Goal: Task Accomplishment & Management: Complete application form

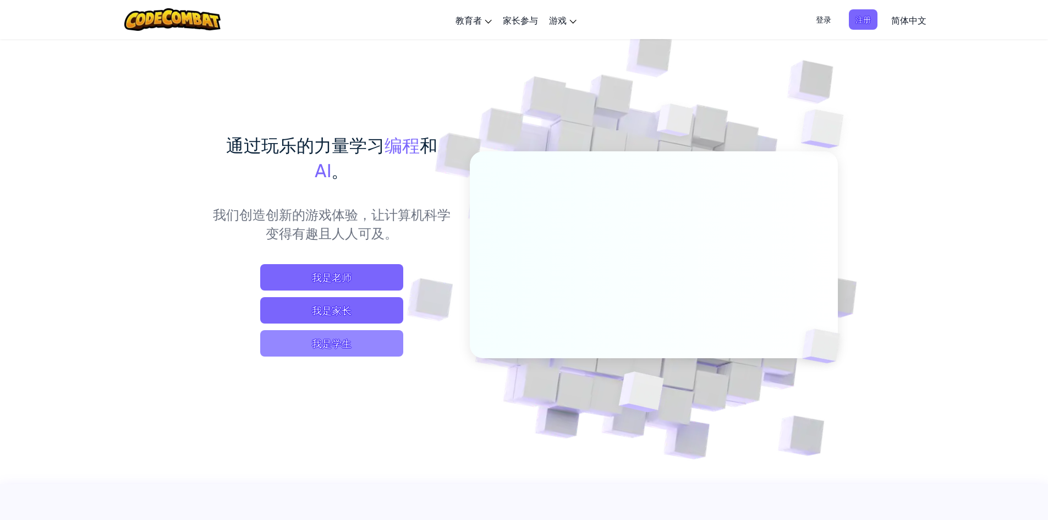
click at [314, 346] on span "我是学生" at bounding box center [331, 343] width 143 height 26
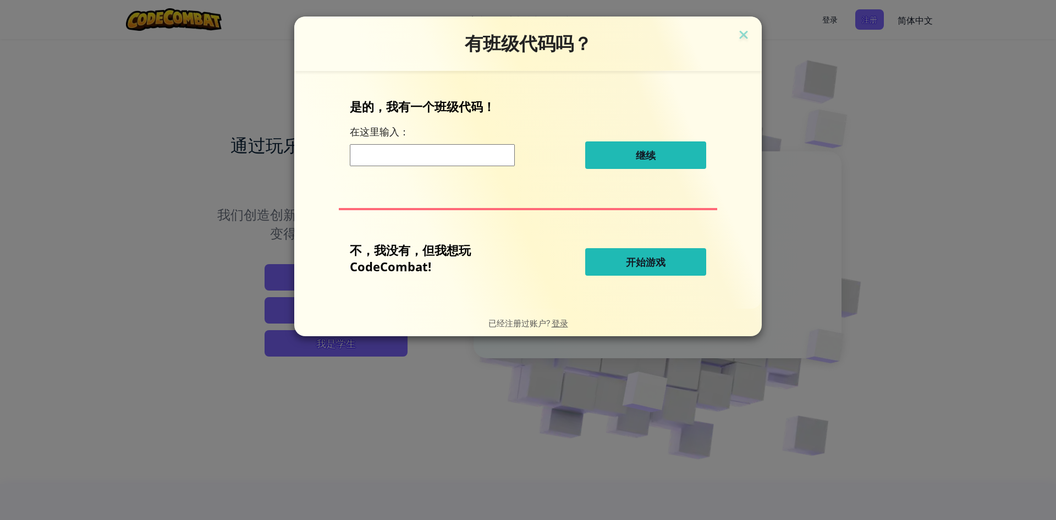
click at [669, 260] on button "开始游戏" at bounding box center [645, 262] width 121 height 28
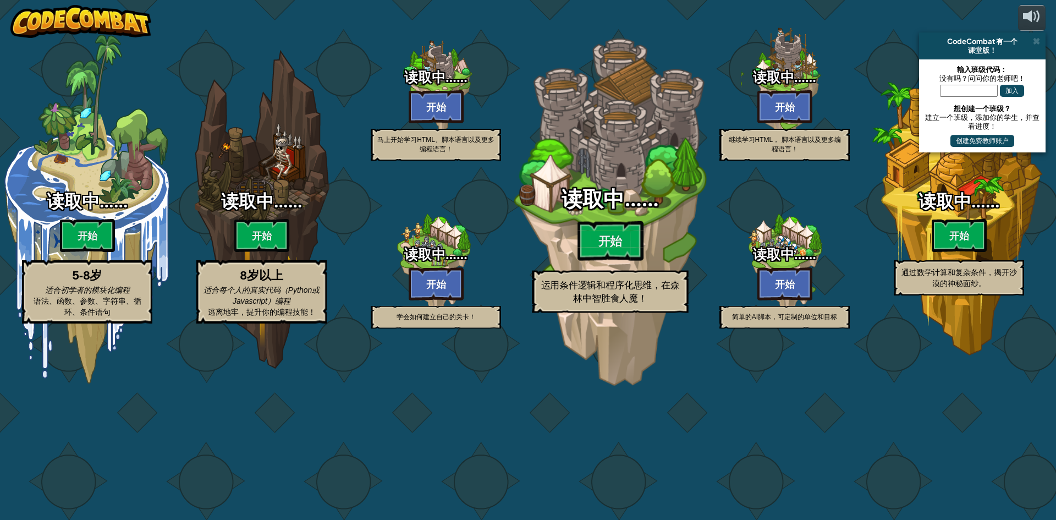
select select "zh-HANS"
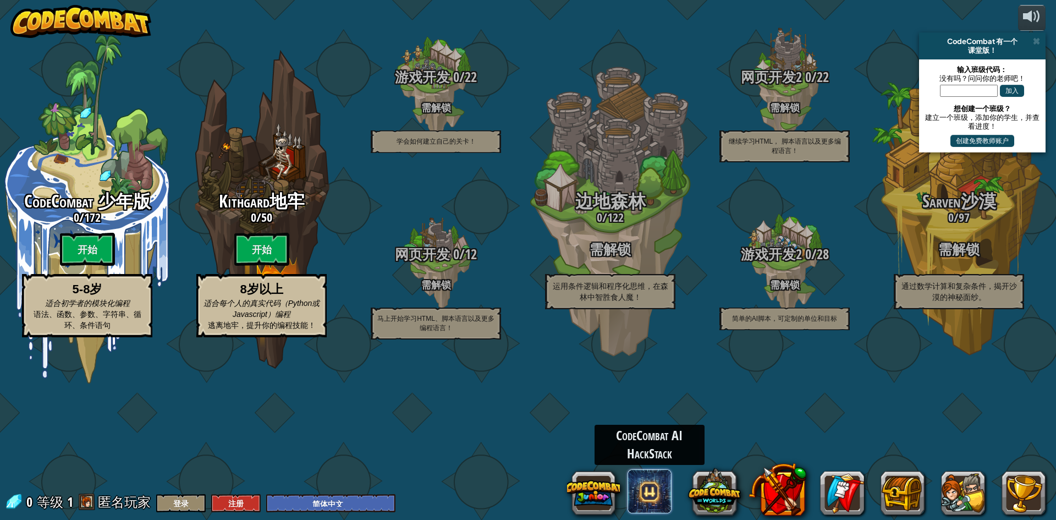
click at [655, 498] on span at bounding box center [650, 491] width 44 height 44
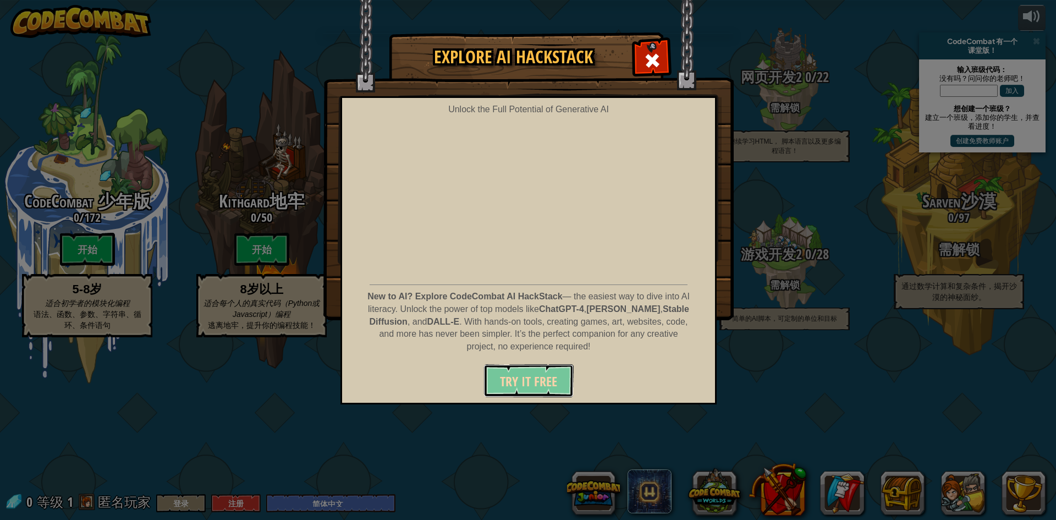
click at [518, 381] on span "Try It Free" at bounding box center [528, 381] width 57 height 18
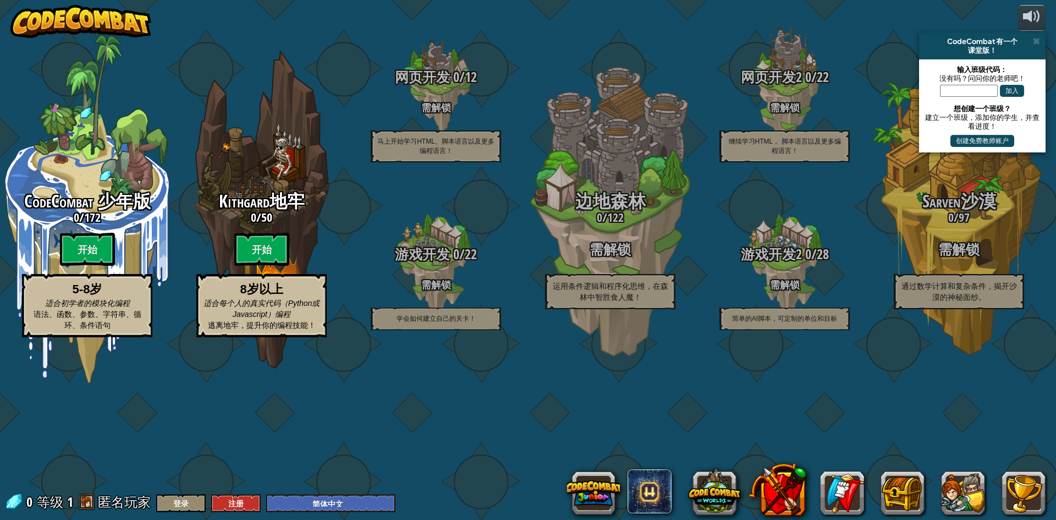
select select "zh-HANS"
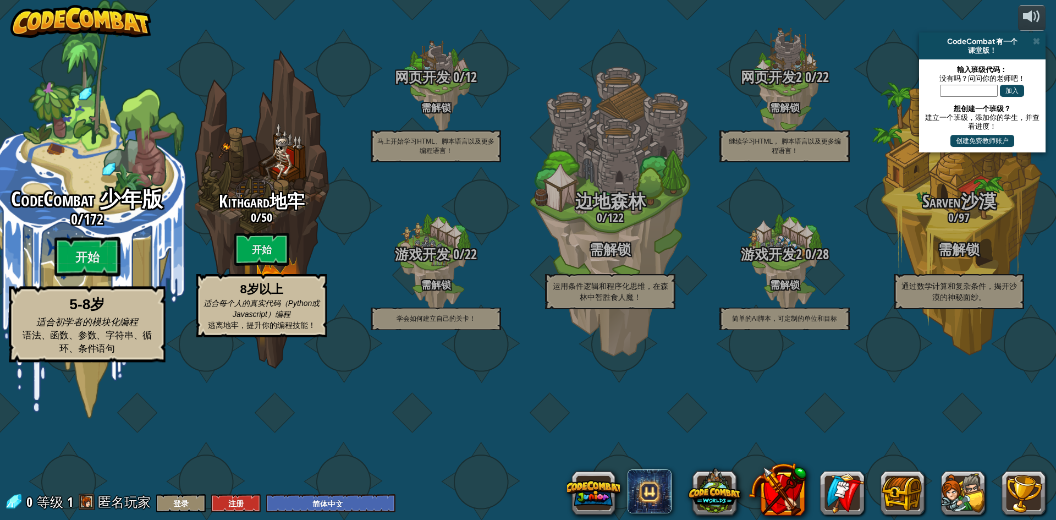
click at [100, 229] on span "172" at bounding box center [94, 219] width 20 height 20
select select "zh-HANS"
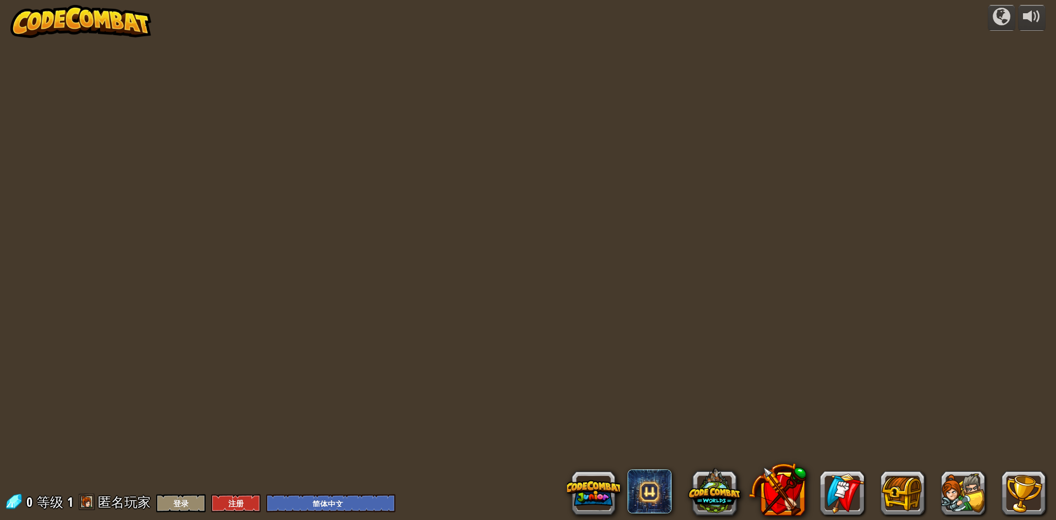
select select "zh-HANS"
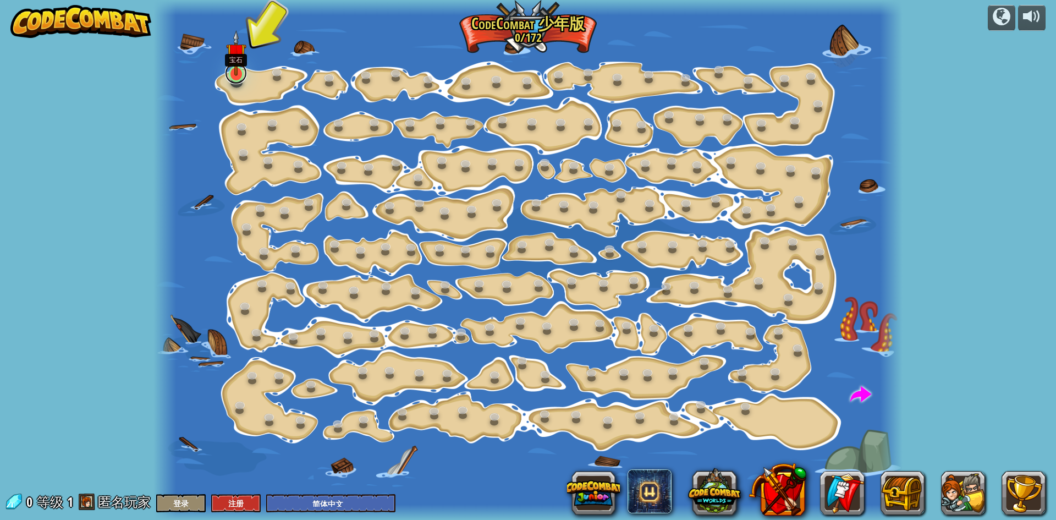
click at [234, 76] on link at bounding box center [236, 73] width 22 height 22
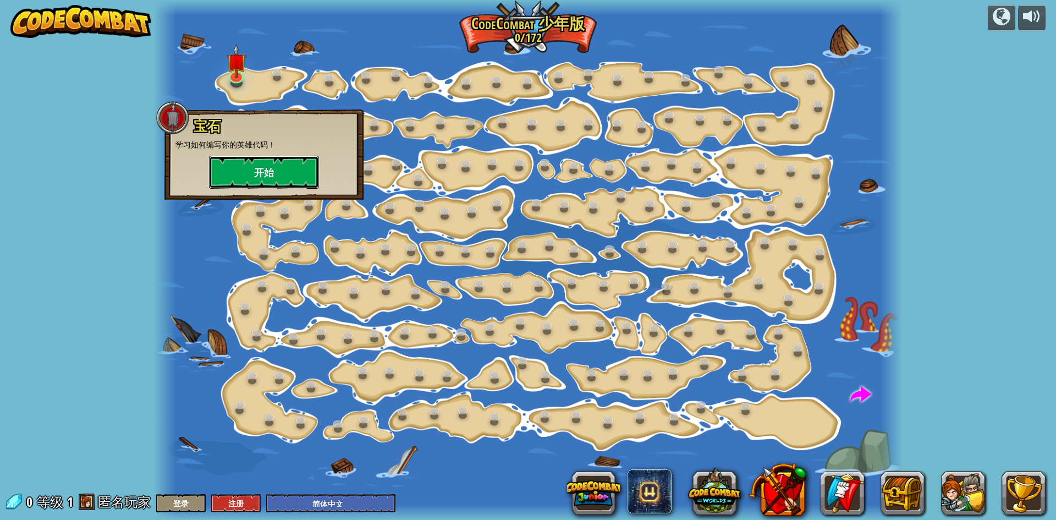
click at [253, 173] on button "开始" at bounding box center [264, 172] width 110 height 33
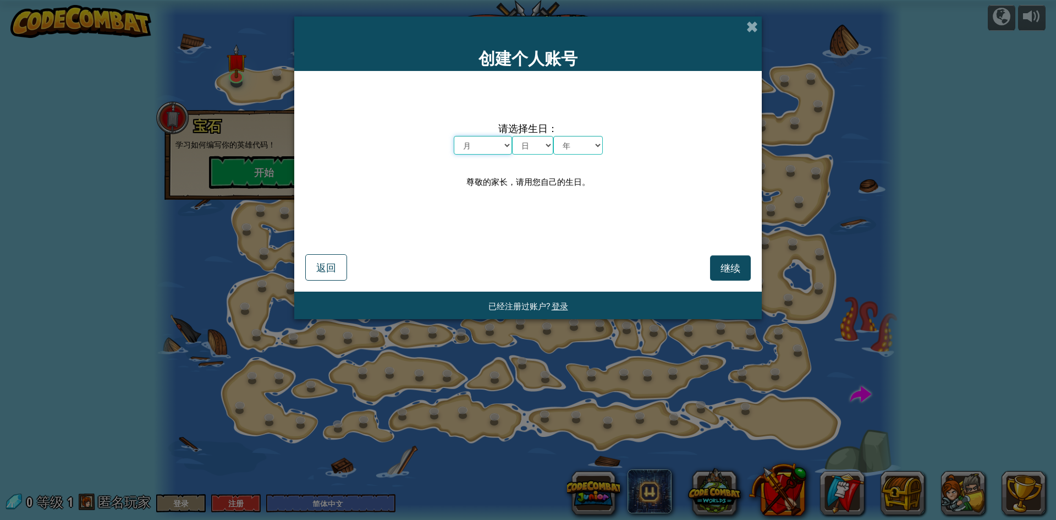
click at [501, 144] on select "月 一月 二月 三月 四月 五月 六月 七月 八月 九月 十月 十一月 十二月" at bounding box center [483, 145] width 58 height 19
click at [454, 136] on select "月 一月 二月 三月 四月 五月 六月 七月 八月 九月 十月 十一月 十二月" at bounding box center [483, 145] width 58 height 19
click at [496, 147] on select "月 一月 二月 三月 四月 五月 六月 七月 八月 九月 十月 十一月 十二月" at bounding box center [483, 145] width 58 height 19
select select "6"
click at [454, 136] on select "月 一月 二月 三月 四月 五月 六月 七月 八月 九月 十月 十一月 十二月" at bounding box center [483, 145] width 58 height 19
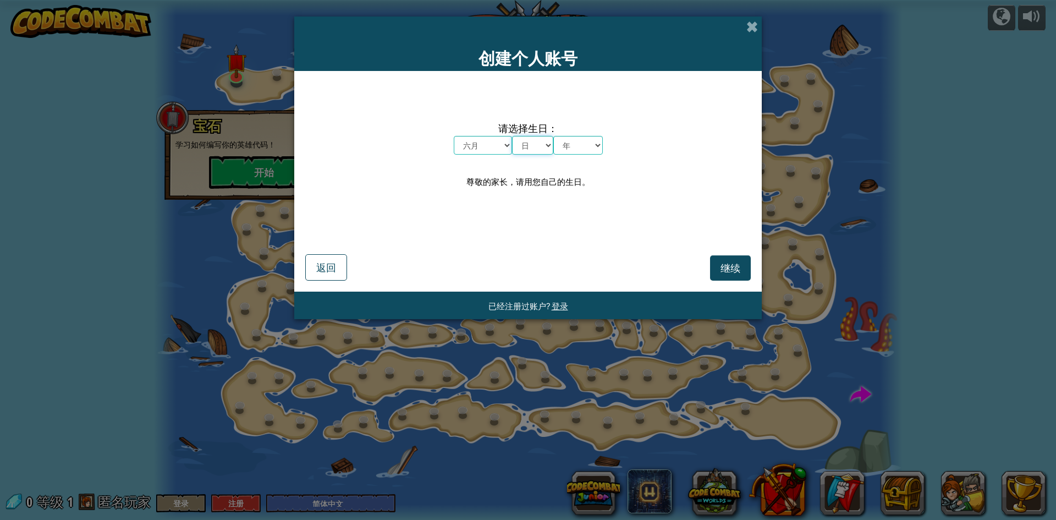
click at [537, 146] on select "日 1 2 3 4 5 6 7 8 9 10 11 12 13 14 15 16 17 18 19 20 21 22 23 24 25 26 27 28 29…" at bounding box center [532, 145] width 41 height 19
select select "20"
click at [512, 136] on select "日 1 2 3 4 5 6 7 8 9 10 11 12 13 14 15 16 17 18 19 20 21 22 23 24 25 26 27 28 29…" at bounding box center [532, 145] width 41 height 19
click at [594, 149] on select "年 2025 2024 2023 2022 2021 2020 2019 2018 2017 2016 2015 2014 2013 2012 2011 20…" at bounding box center [578, 145] width 50 height 19
select select "2018"
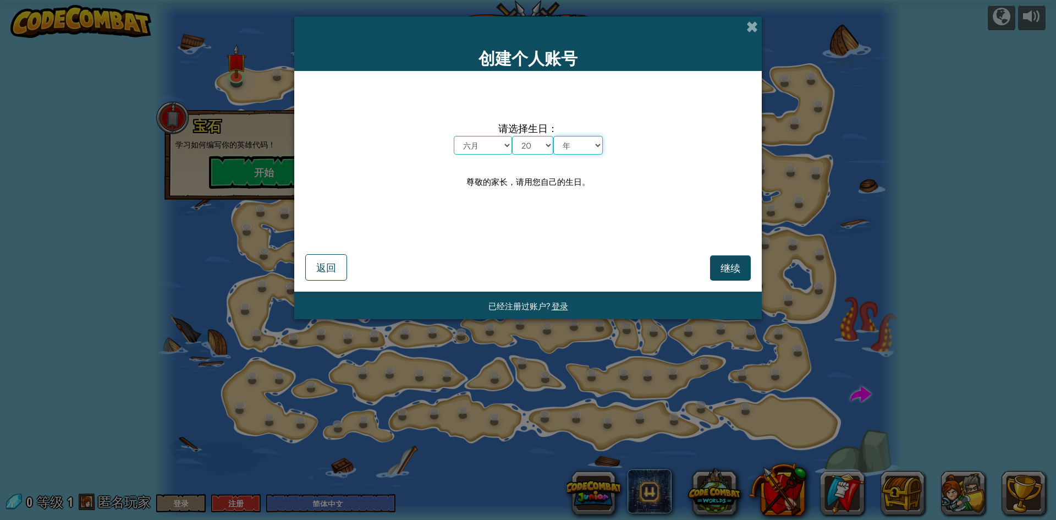
click at [553, 136] on select "年 2025 2024 2023 2022 2021 2020 2019 2018 2017 2016 2015 2014 2013 2012 2011 20…" at bounding box center [578, 145] width 50 height 19
click at [727, 265] on span "继续" at bounding box center [731, 267] width 20 height 13
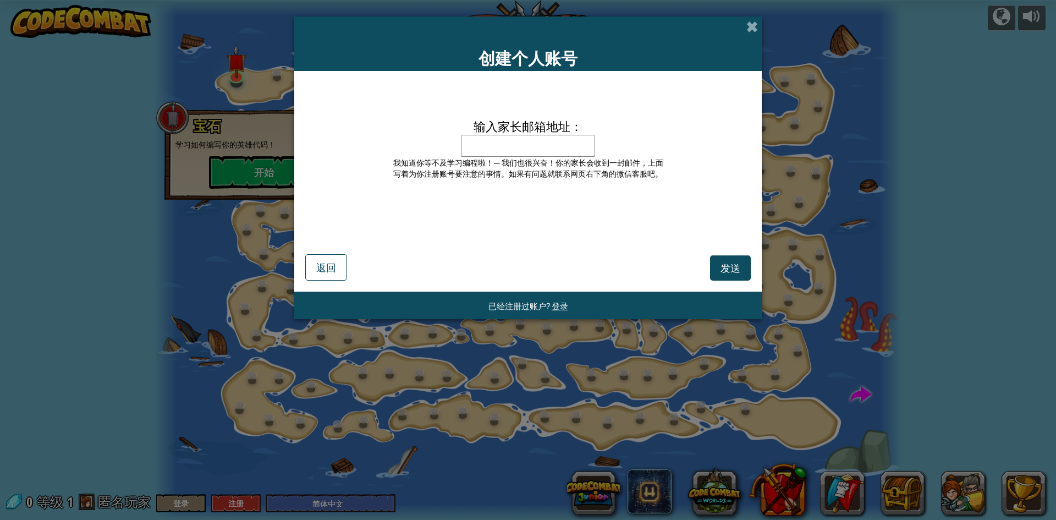
click at [493, 138] on input "输入家长邮箱地址：" at bounding box center [528, 146] width 134 height 22
type input "lingjun_zhang@163.com"
drag, startPoint x: 561, startPoint y: 152, endPoint x: 618, endPoint y: 144, distance: 58.3
click at [618, 144] on div "输入家长邮箱地址： lingjun_zhang@163.com 请填写家长的邮箱地址。 我知道你等不及学习编程啦！— 我们也很兴奋！你的家长会收到一封邮件，上…" at bounding box center [528, 151] width 275 height 69
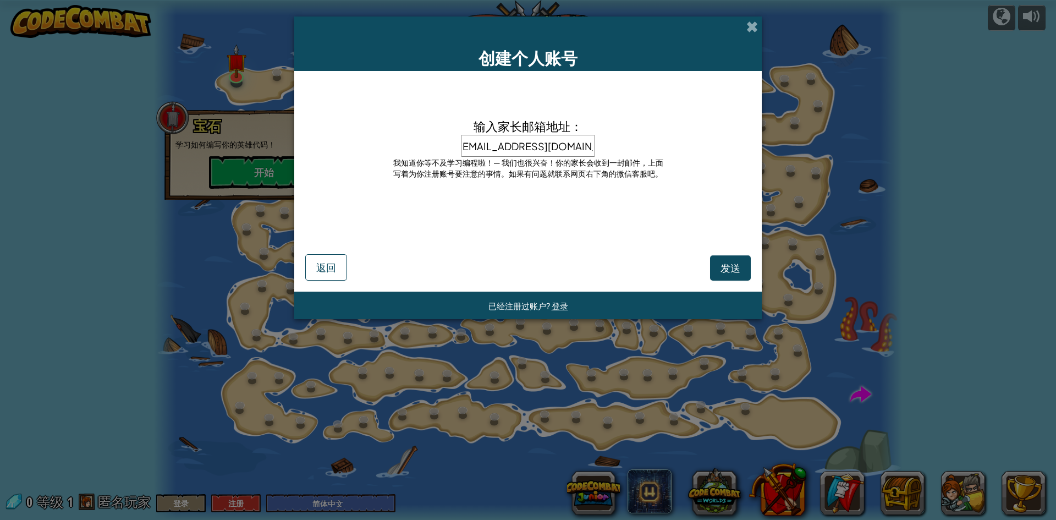
scroll to position [0, 0]
click at [621, 255] on div "发送 返回" at bounding box center [528, 255] width 446 height 51
click at [727, 265] on span "发送" at bounding box center [731, 267] width 20 height 13
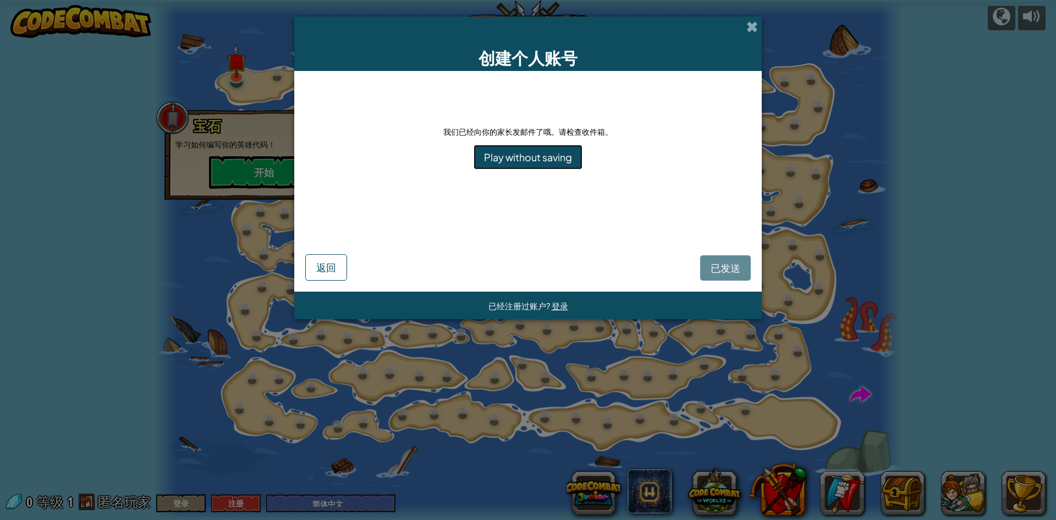
click at [541, 163] on link "Play without saving" at bounding box center [528, 157] width 109 height 25
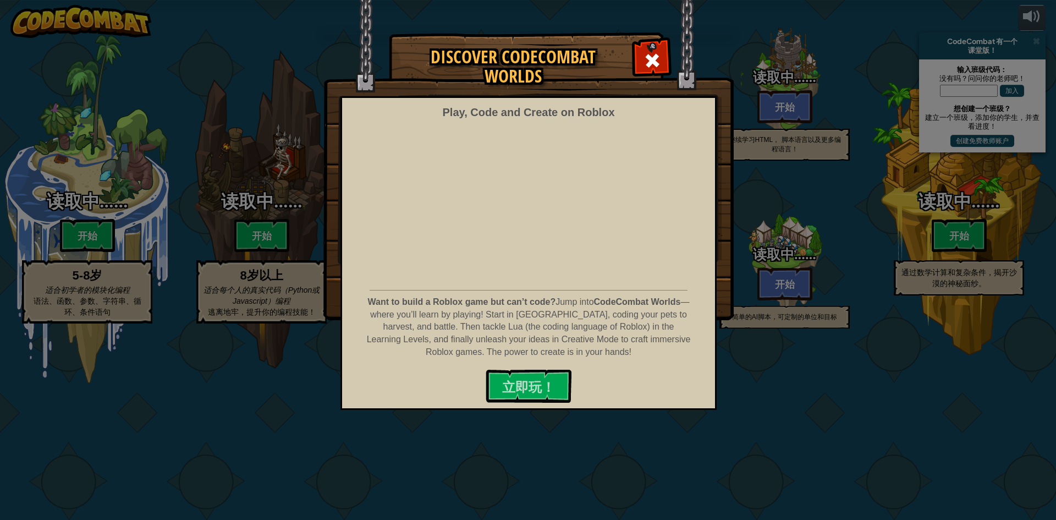
select select "zh-HANS"
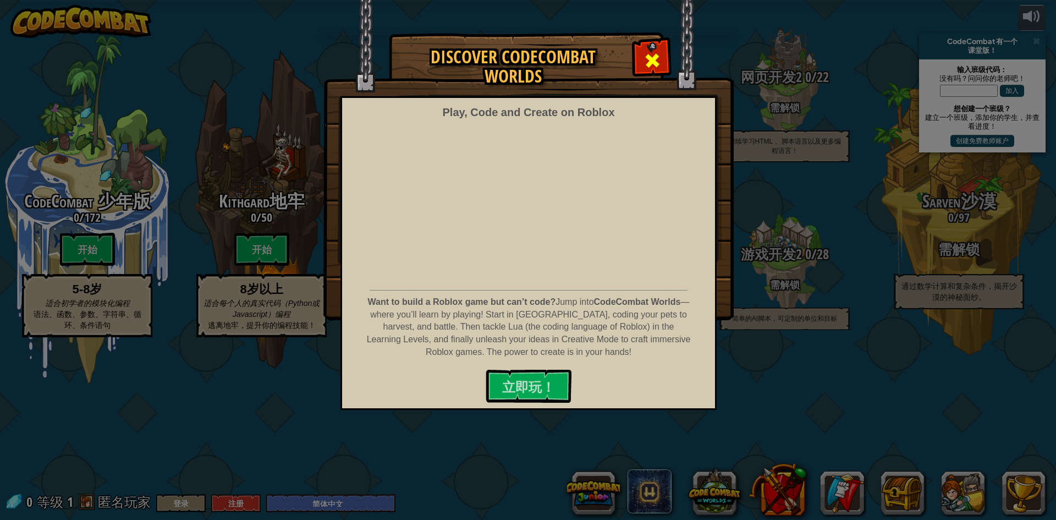
click at [650, 56] on span at bounding box center [653, 61] width 18 height 18
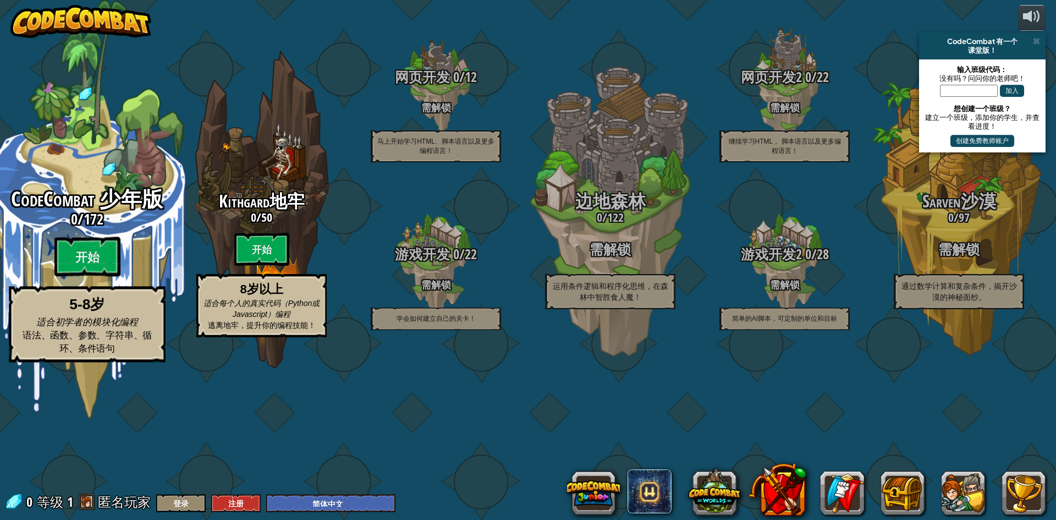
click at [66, 213] on span "CodeCombat 少年版" at bounding box center [87, 199] width 152 height 29
select select "zh-HANS"
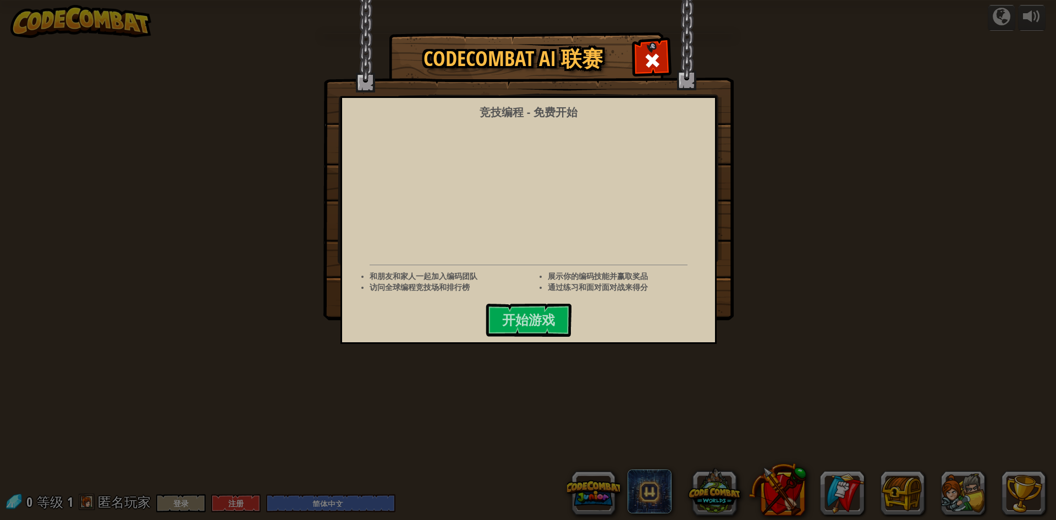
select select "zh-HANS"
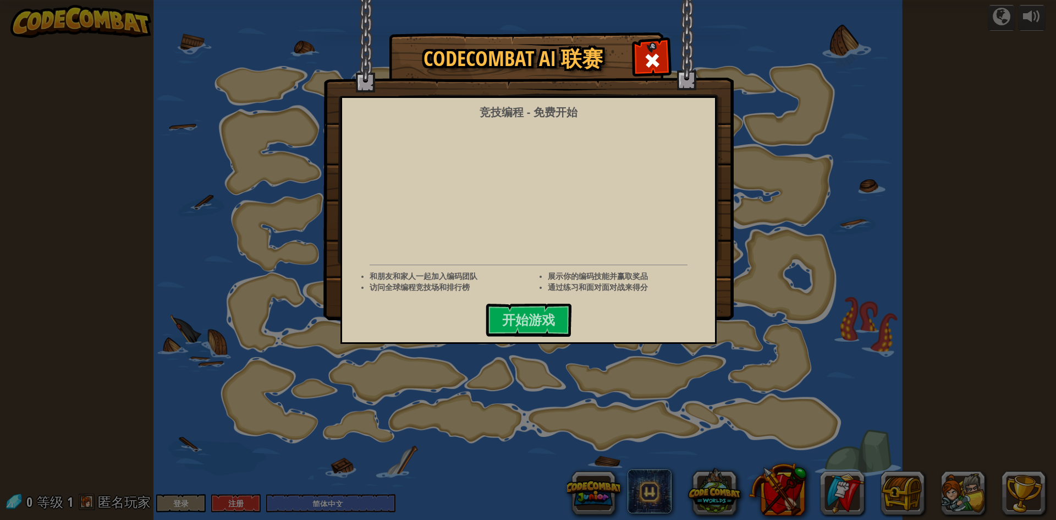
select select "zh-HANS"
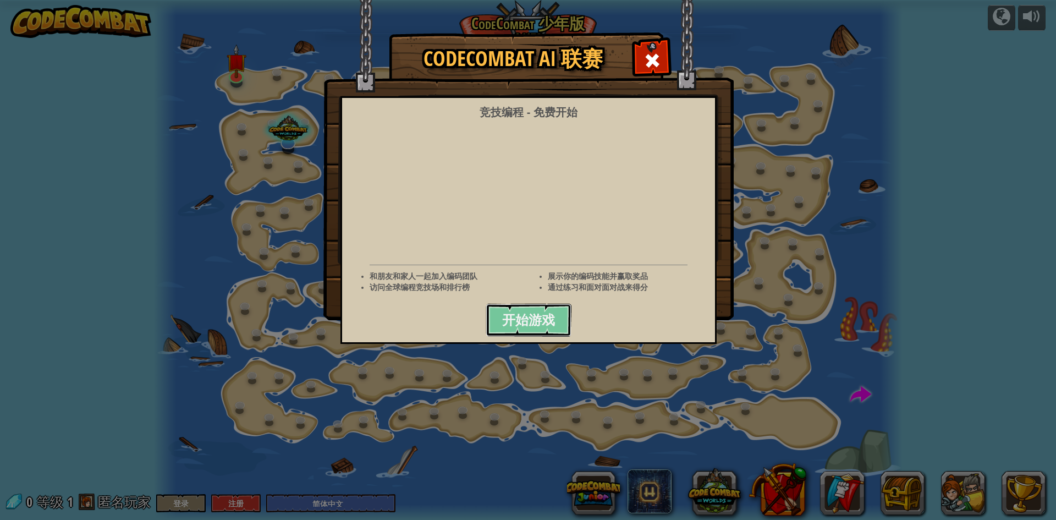
click at [531, 321] on span "开始游戏" at bounding box center [528, 320] width 53 height 18
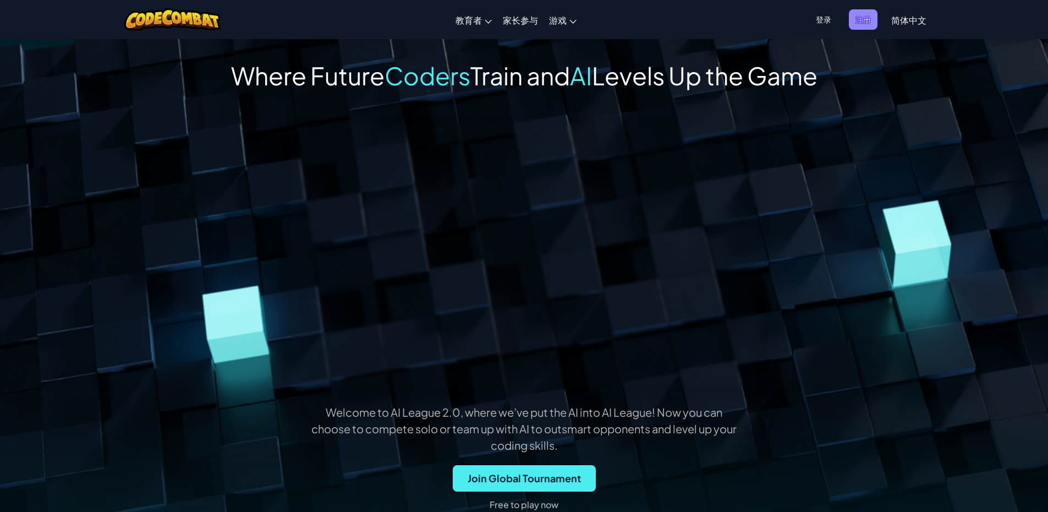
click at [865, 23] on span "注册" at bounding box center [863, 19] width 29 height 20
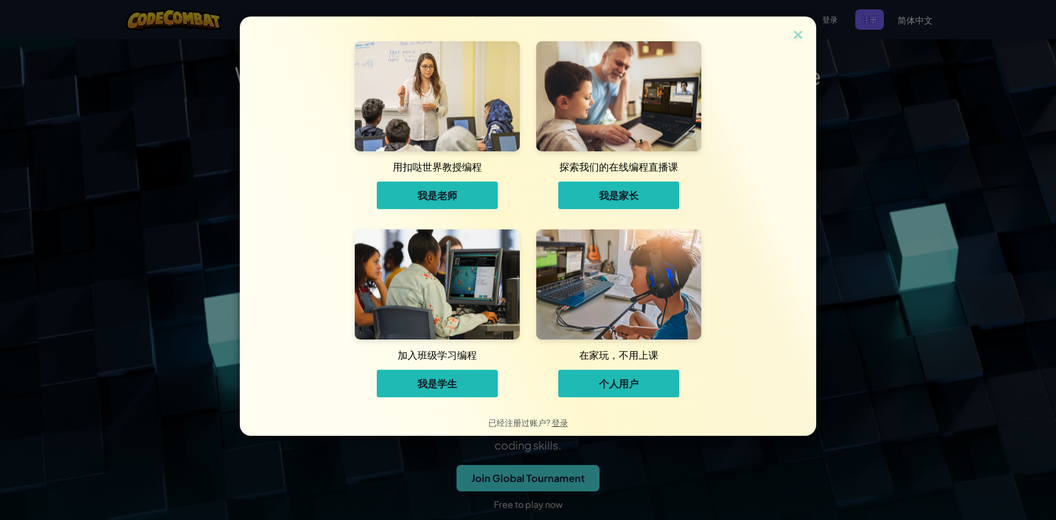
click at [435, 383] on span "我是学生" at bounding box center [438, 383] width 40 height 13
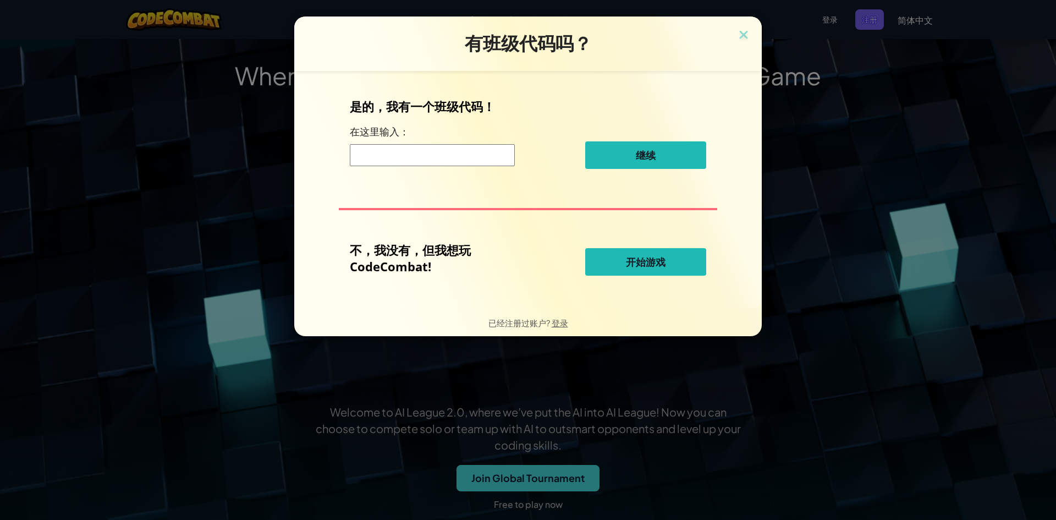
drag, startPoint x: 650, startPoint y: 267, endPoint x: 633, endPoint y: 264, distance: 16.8
click at [644, 320] on div "有班级代码吗？ 是的，我有一个班级代码！ 在这里输入： 继续 不，我没有，但我想玩 CodeCombat! 开始游戏 已经注册过账户? 登录" at bounding box center [528, 177] width 468 height 320
click at [629, 250] on button "开始游戏" at bounding box center [645, 262] width 121 height 28
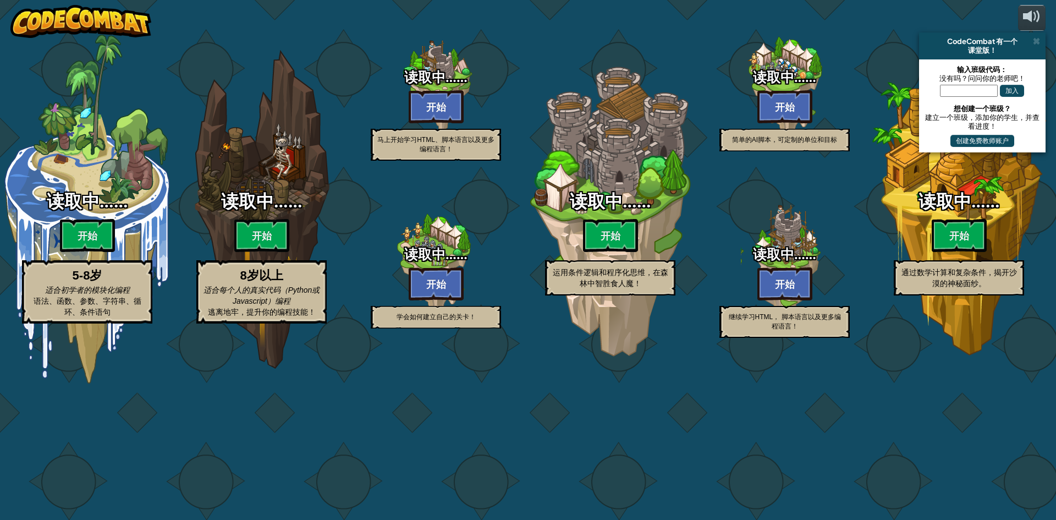
select select "zh-HANS"
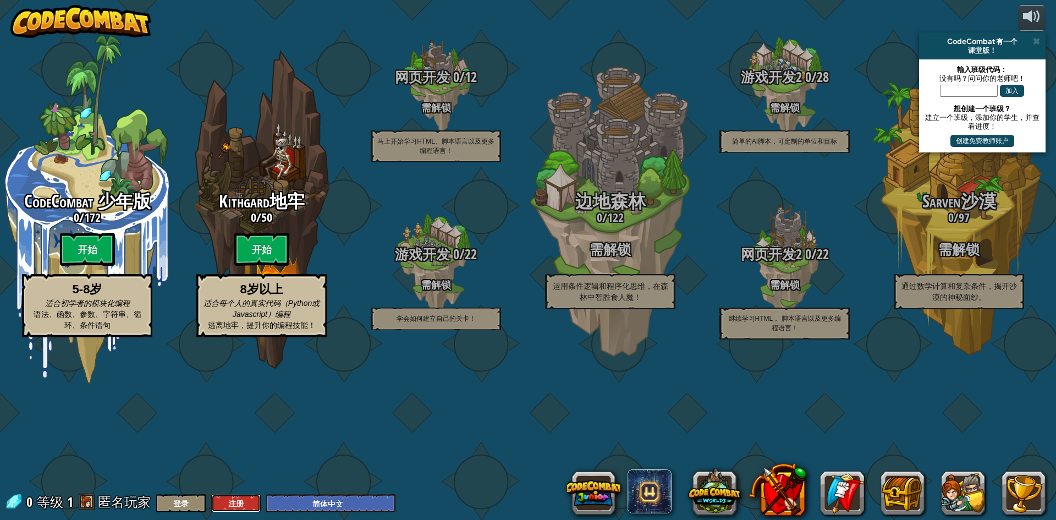
click at [227, 501] on button "注册" at bounding box center [236, 503] width 50 height 18
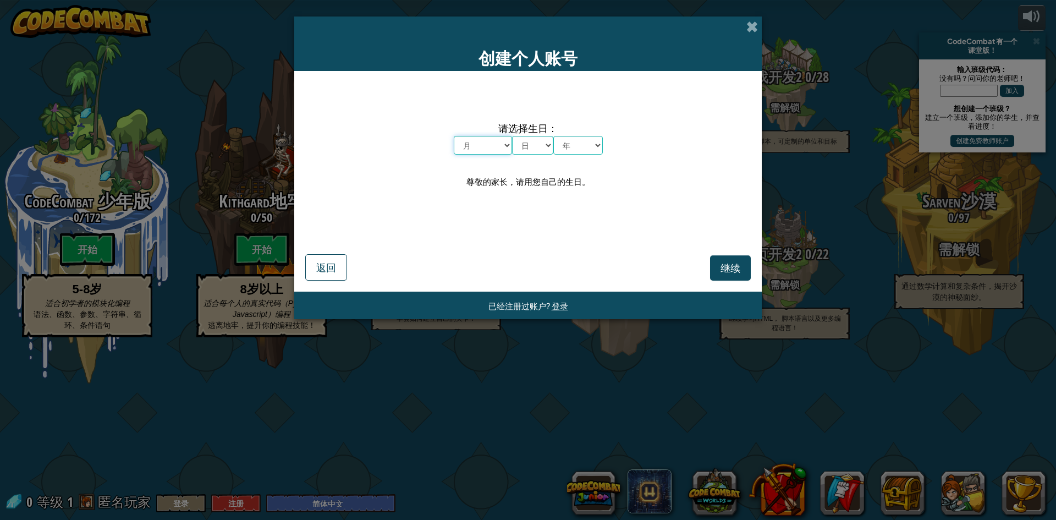
click at [503, 142] on select "月 一月 二月 三月 四月 五月 六月 七月 八月 九月 十月 十一月 十二月" at bounding box center [483, 145] width 58 height 19
select select "6"
click at [454, 136] on select "月 一月 二月 三月 四月 五月 六月 七月 八月 九月 十月 十一月 十二月" at bounding box center [483, 145] width 58 height 19
click at [541, 140] on select "日 1 2 3 4 5 6 7 8 9 10 11 12 13 14 15 16 17 18 19 20 21 22 23 24 25 26 27 28 29…" at bounding box center [532, 145] width 41 height 19
select select "20"
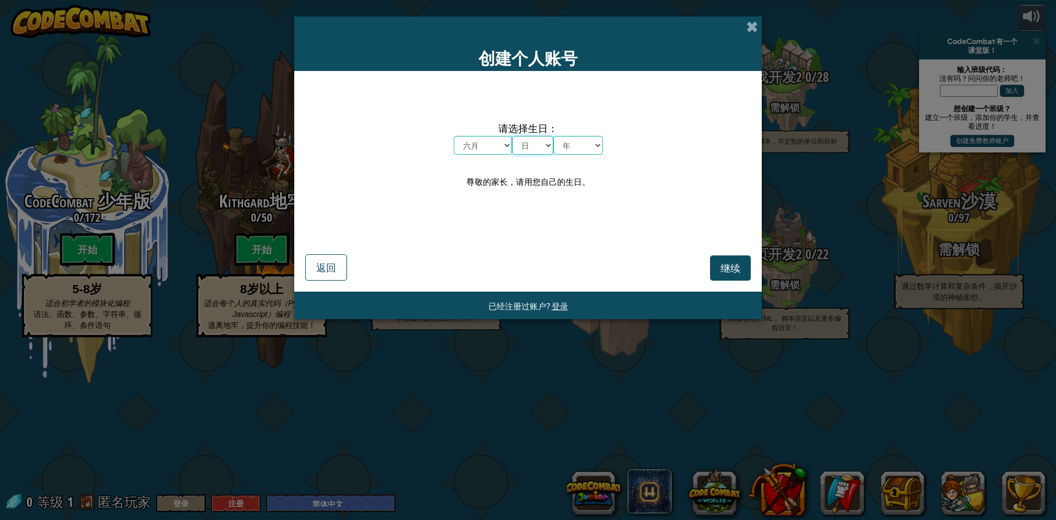
click at [512, 136] on select "日 1 2 3 4 5 6 7 8 9 10 11 12 13 14 15 16 17 18 19 20 21 22 23 24 25 26 27 28 29…" at bounding box center [532, 145] width 41 height 19
click at [581, 147] on select "年 2025 2024 2023 2022 2021 2020 2019 2018 2017 2016 2015 2014 2013 2012 2011 20…" at bounding box center [578, 145] width 50 height 19
select select "2018"
click at [553, 136] on select "年 2025 2024 2023 2022 2021 2020 2019 2018 2017 2016 2015 2014 2013 2012 2011 20…" at bounding box center [578, 145] width 50 height 19
click at [733, 267] on span "继续" at bounding box center [731, 267] width 20 height 13
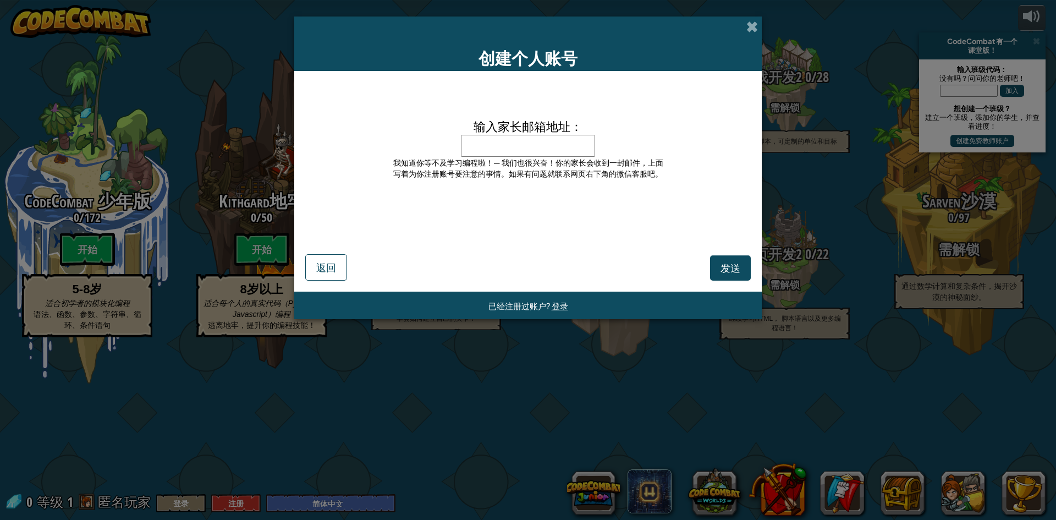
drag, startPoint x: 502, startPoint y: 145, endPoint x: 490, endPoint y: 149, distance: 12.7
click at [490, 149] on input "输入家长邮箱地址：" at bounding box center [528, 146] width 134 height 22
click at [733, 264] on span "发送" at bounding box center [731, 267] width 20 height 13
